Goal: Task Accomplishment & Management: Complete application form

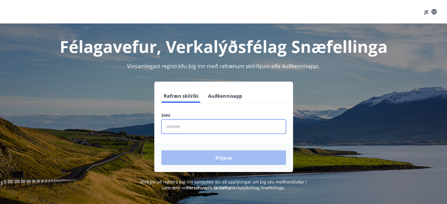
click at [199, 127] on input "phone" at bounding box center [223, 127] width 125 height 14
type input "********"
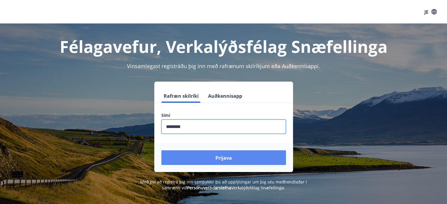
click at [226, 157] on font "Prijava" at bounding box center [223, 158] width 16 height 6
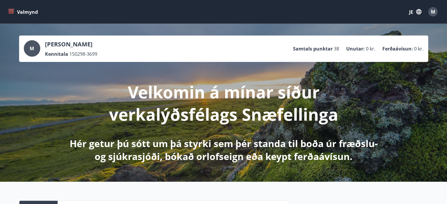
click at [13, 13] on icon "Jelovnik" at bounding box center [11, 12] width 6 height 6
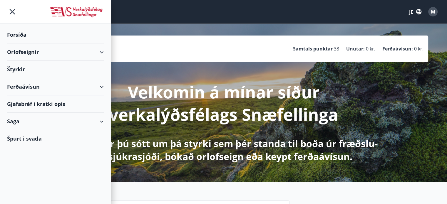
click at [57, 85] on div "Ferðaávísun" at bounding box center [55, 86] width 97 height 17
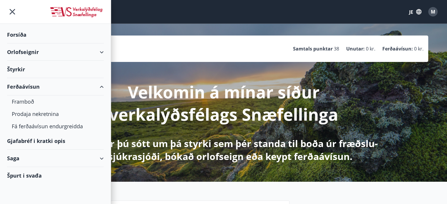
click at [64, 55] on div "Orlofseignir" at bounding box center [55, 51] width 97 height 17
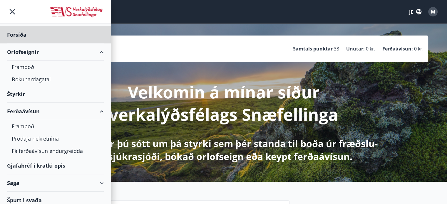
click at [34, 43] on div "Štyrkir" at bounding box center [55, 34] width 97 height 17
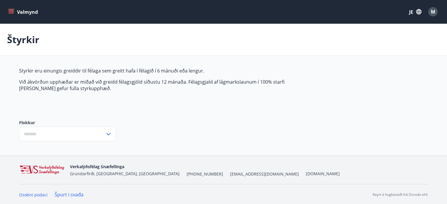
type input "***"
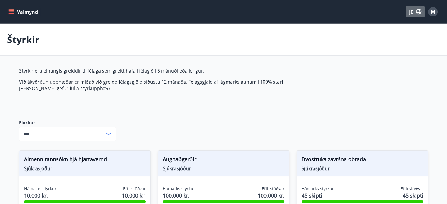
click at [418, 13] on icon "button" at bounding box center [418, 11] width 5 height 5
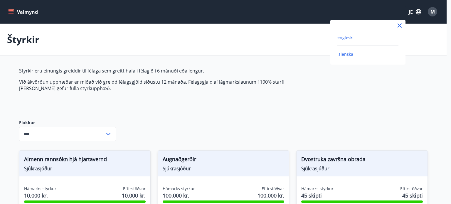
click at [348, 38] on font "engleski" at bounding box center [345, 38] width 16 height 6
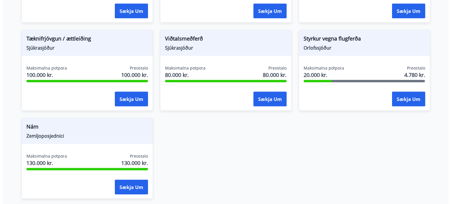
scroll to position [484, 0]
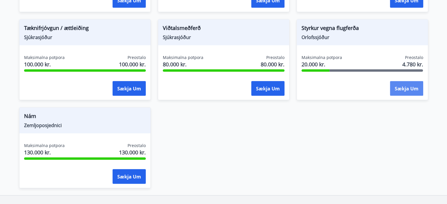
click at [409, 90] on font "Sækja um" at bounding box center [406, 88] width 24 height 6
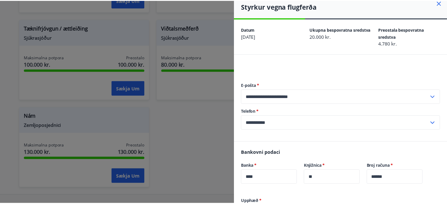
scroll to position [0, 0]
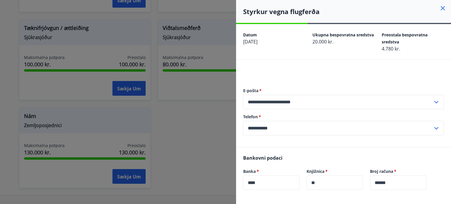
click at [439, 7] on icon at bounding box center [442, 8] width 7 height 7
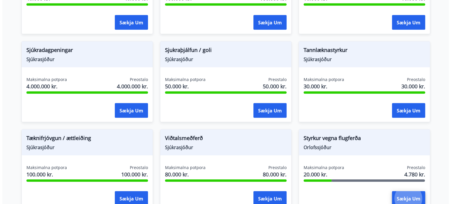
scroll to position [399, 0]
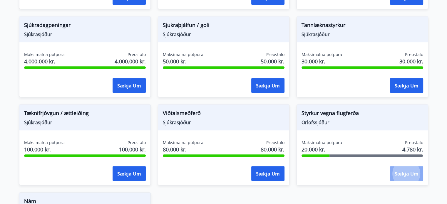
click at [410, 177] on button "Sækja um" at bounding box center [406, 173] width 33 height 15
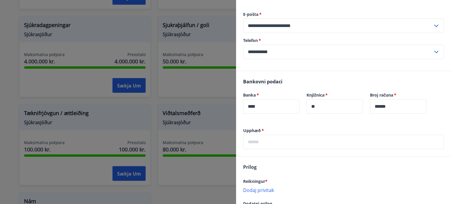
scroll to position [124, 0]
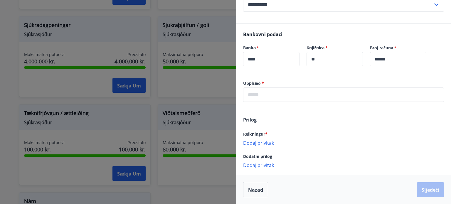
click at [294, 87] on div "Upphæð   * ​" at bounding box center [343, 90] width 201 height 21
click at [294, 97] on input "text" at bounding box center [343, 95] width 201 height 14
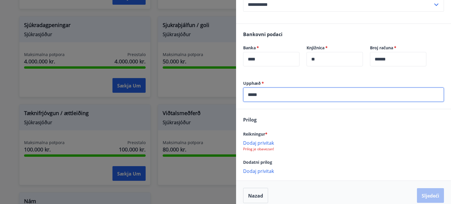
type input "*****"
click at [263, 144] on font "Dodaj privitak" at bounding box center [258, 143] width 31 height 6
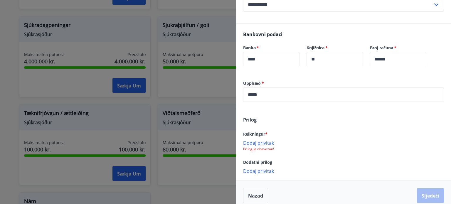
click at [261, 143] on font "Dodaj privitak" at bounding box center [258, 143] width 31 height 6
click at [435, 199] on font "Sljedeći" at bounding box center [431, 196] width 18 height 6
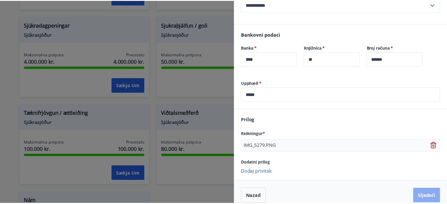
scroll to position [0, 0]
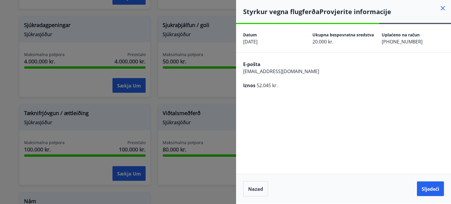
click at [444, 188] on div "[PERSON_NAME] Sljedeći" at bounding box center [343, 189] width 215 height 30
click at [430, 192] on font "Sljedeći" at bounding box center [431, 189] width 18 height 6
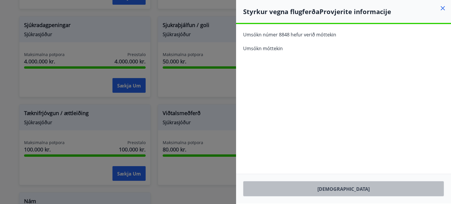
click at [359, 191] on button "[DEMOGRAPHIC_DATA]" at bounding box center [343, 188] width 201 height 15
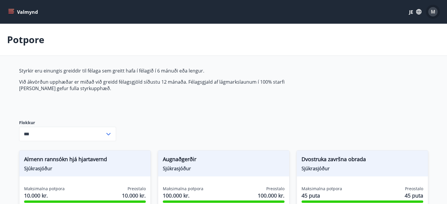
click at [432, 11] on font "M" at bounding box center [433, 12] width 4 height 6
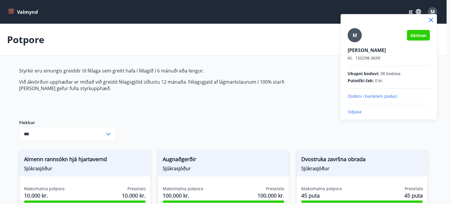
click at [358, 111] on font "Odjava" at bounding box center [355, 112] width 14 height 6
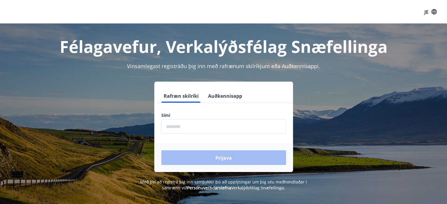
click at [214, 126] on input "phone" at bounding box center [223, 127] width 125 height 14
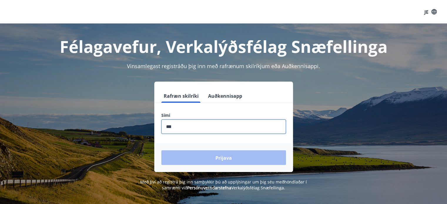
type input "********"
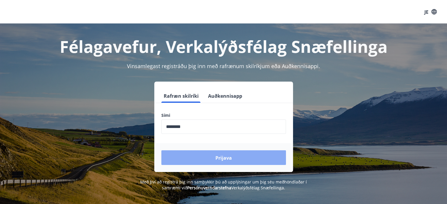
click at [201, 158] on button "Prijava" at bounding box center [223, 157] width 125 height 15
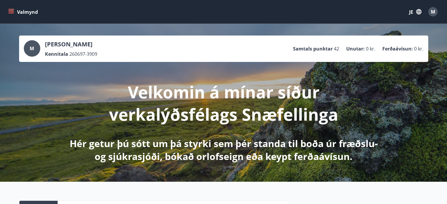
click at [11, 12] on icon "Jelovnik" at bounding box center [12, 11] width 6 height 1
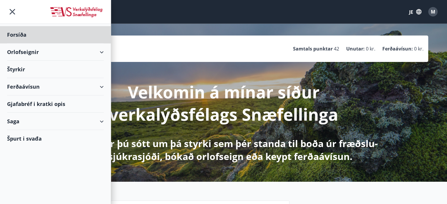
click at [26, 43] on div "Štyrkir" at bounding box center [55, 34] width 97 height 17
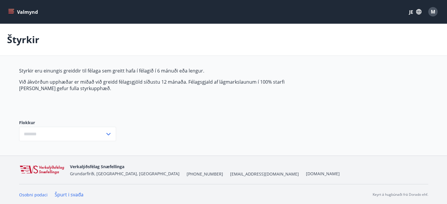
type input "***"
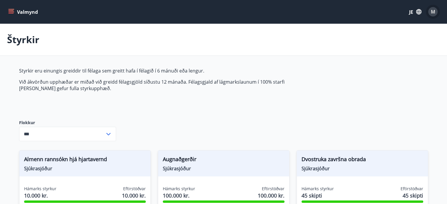
click at [436, 14] on div "M" at bounding box center [432, 11] width 9 height 9
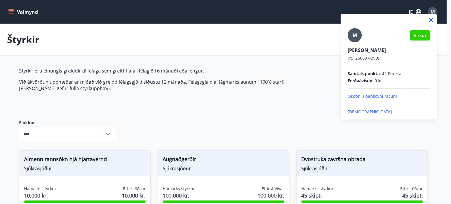
click at [430, 131] on div at bounding box center [225, 102] width 451 height 204
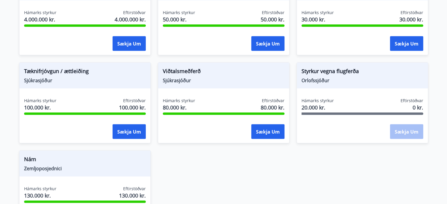
scroll to position [458, 0]
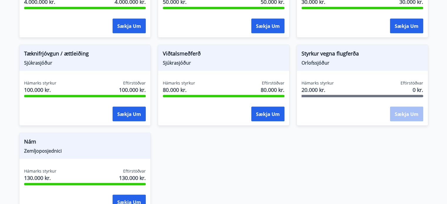
click at [334, 74] on div "Styrkur vegna flugferða Orlofssjóður Hámarks styrkur 20.000 kr. Eftirstöðvar 0 …" at bounding box center [362, 85] width 132 height 81
click at [322, 57] on span "Styrkur vegna flugferða" at bounding box center [362, 55] width 122 height 10
click at [313, 95] on div at bounding box center [362, 96] width 122 height 2
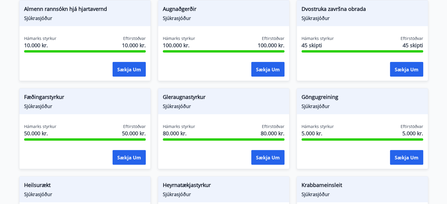
scroll to position [0, 0]
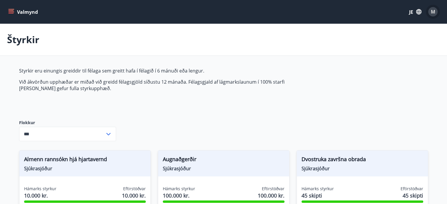
click at [432, 11] on font "M" at bounding box center [433, 12] width 4 height 6
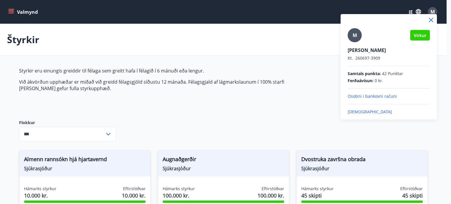
click at [300, 123] on div at bounding box center [225, 102] width 451 height 204
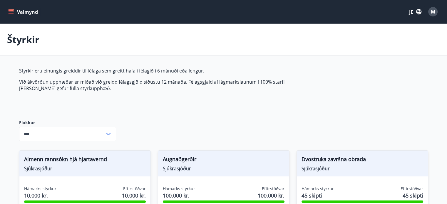
click at [10, 7] on button "Valmynd" at bounding box center [23, 11] width 33 height 11
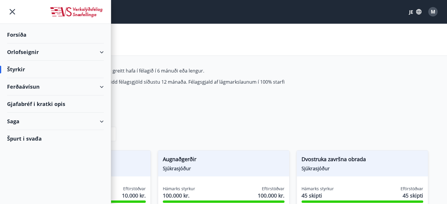
click at [44, 54] on div "Orlofseignir" at bounding box center [55, 51] width 97 height 17
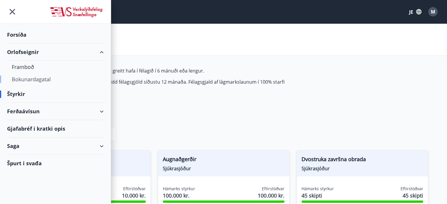
click at [23, 73] on div "Bokunardagatal" at bounding box center [55, 79] width 87 height 12
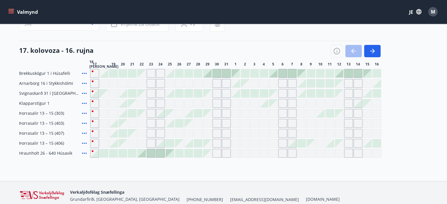
scroll to position [47, 0]
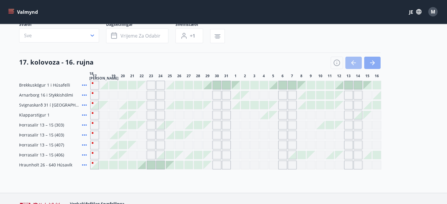
click at [374, 65] on icon "button" at bounding box center [372, 62] width 7 height 7
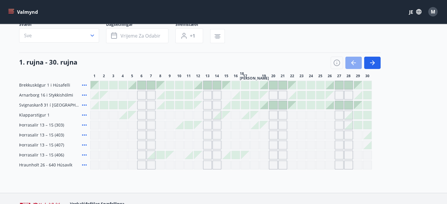
click at [353, 61] on icon "button" at bounding box center [352, 63] width 3 height 5
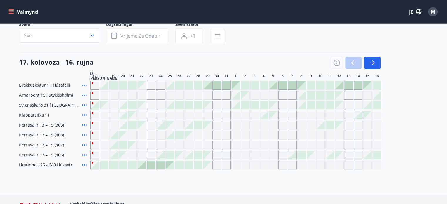
click at [353, 61] on div at bounding box center [355, 63] width 50 height 12
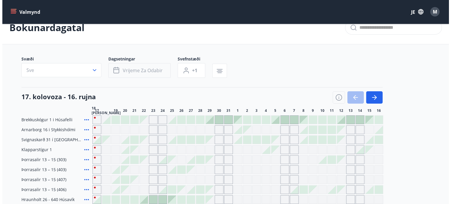
scroll to position [12, 0]
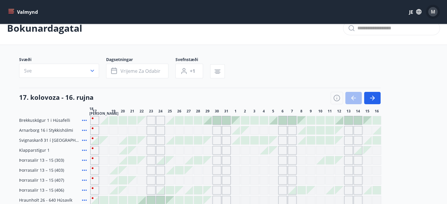
click at [432, 8] on div "M" at bounding box center [432, 11] width 9 height 9
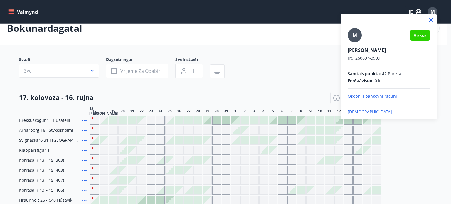
click at [356, 113] on font "Iskiranje" at bounding box center [370, 112] width 44 height 6
